Goal: Transaction & Acquisition: Purchase product/service

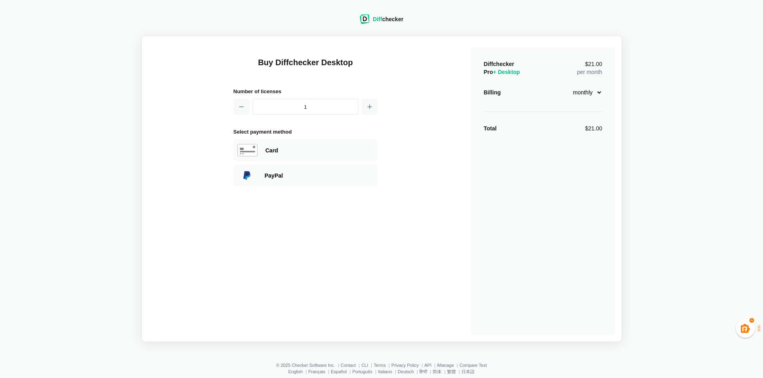
click at [583, 100] on div "Diffchecker Pro + Desktop $21.00 per month Billing monthly yearly Total $21.00" at bounding box center [543, 191] width 144 height 288
click at [585, 92] on select "monthly yearly" at bounding box center [585, 93] width 34 height 14
click at [568, 86] on select "monthly yearly" at bounding box center [585, 93] width 34 height 14
click at [590, 92] on select "monthly yearly" at bounding box center [585, 93] width 34 height 14
select select "desktop-monthly-21"
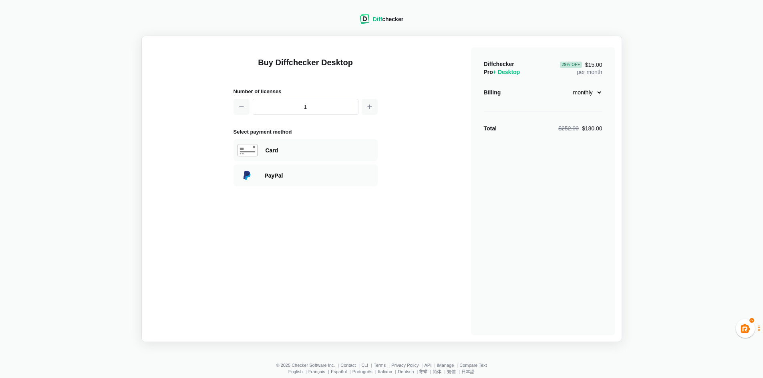
click at [568, 86] on select "monthly yearly" at bounding box center [585, 93] width 34 height 14
click at [314, 169] on div "PayPal" at bounding box center [305, 176] width 144 height 22
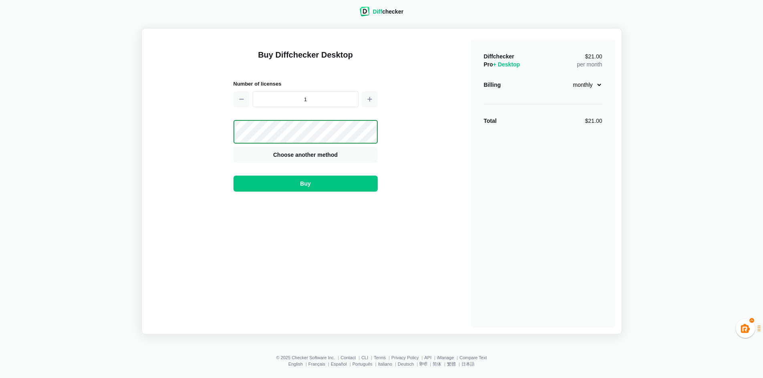
scroll to position [14, 0]
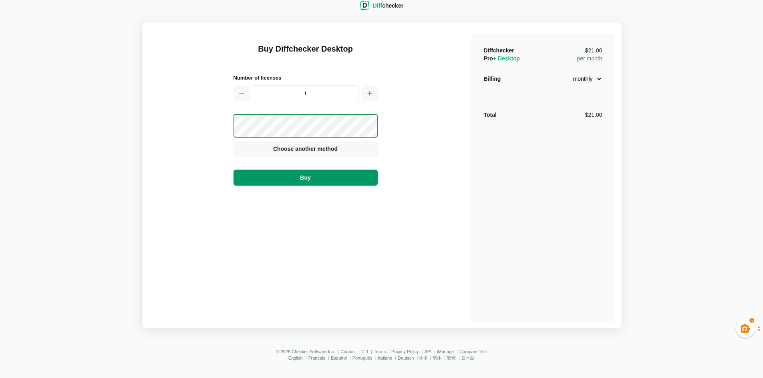
click at [321, 174] on button "Buy" at bounding box center [305, 178] width 144 height 16
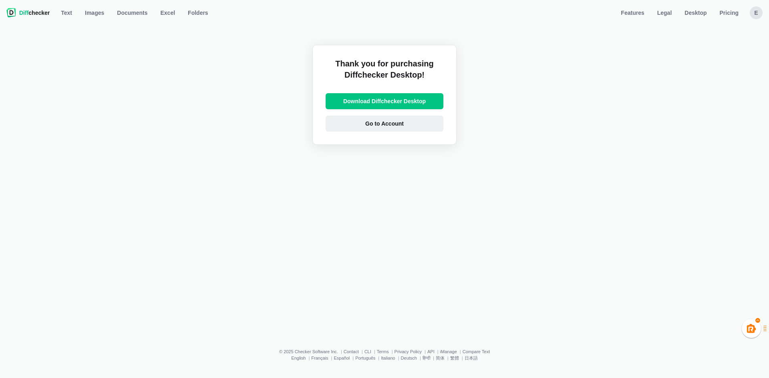
click at [387, 127] on span "Go to Account" at bounding box center [385, 124] width 42 height 8
